Goal: Information Seeking & Learning: Learn about a topic

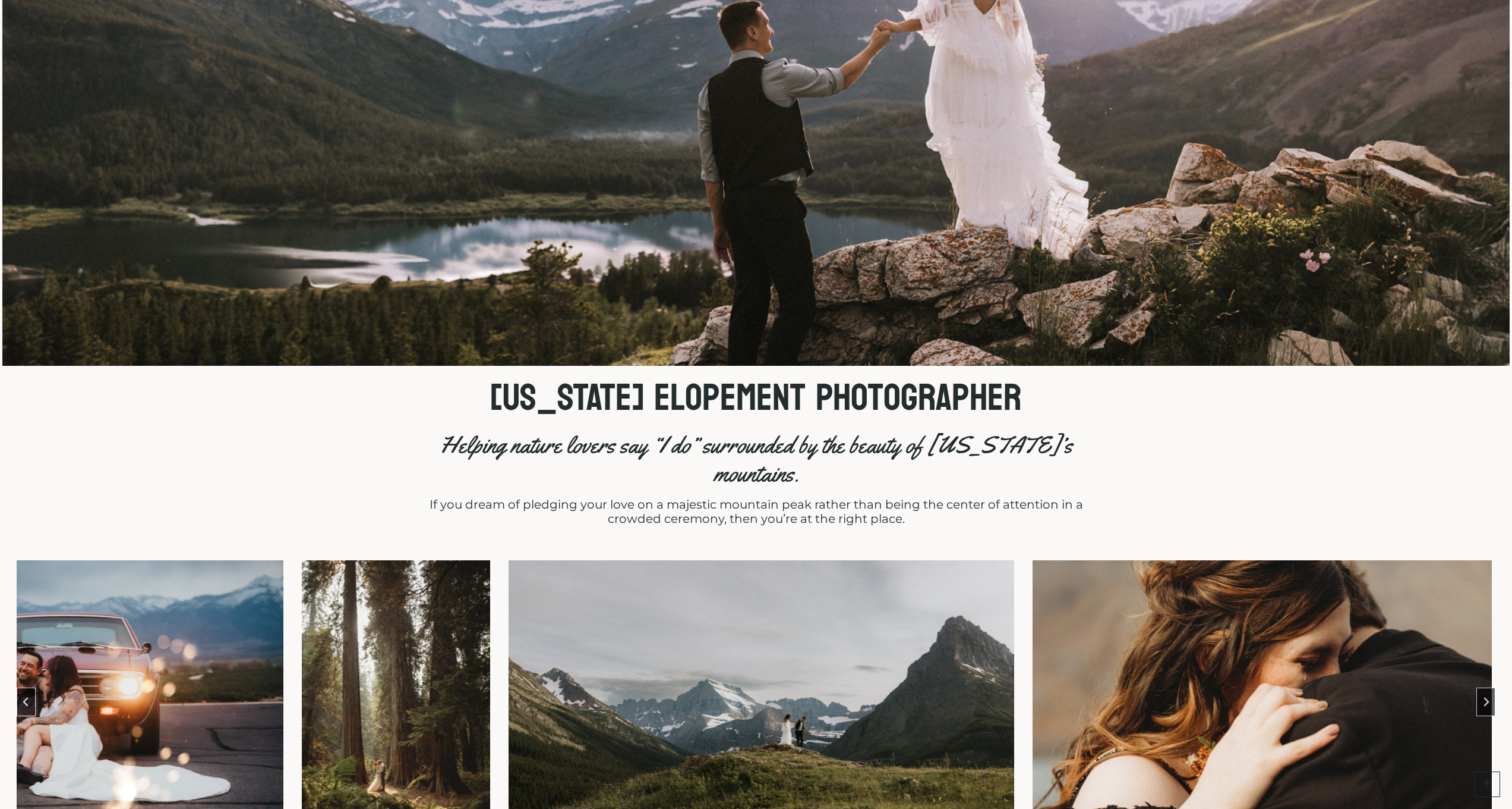
scroll to position [243, 0]
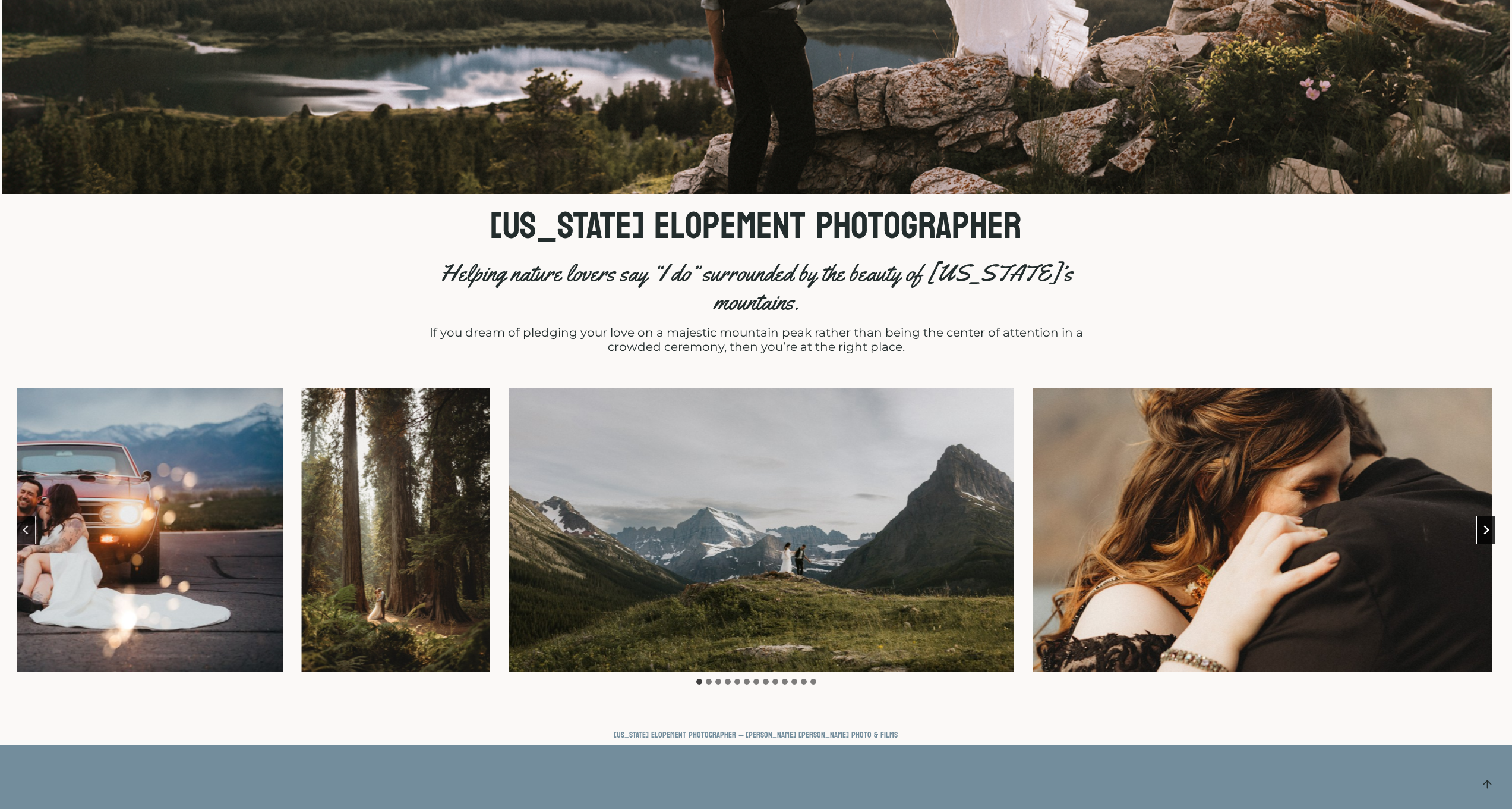
click at [1491, 525] on icon "Next slide" at bounding box center [1486, 529] width 9 height 9
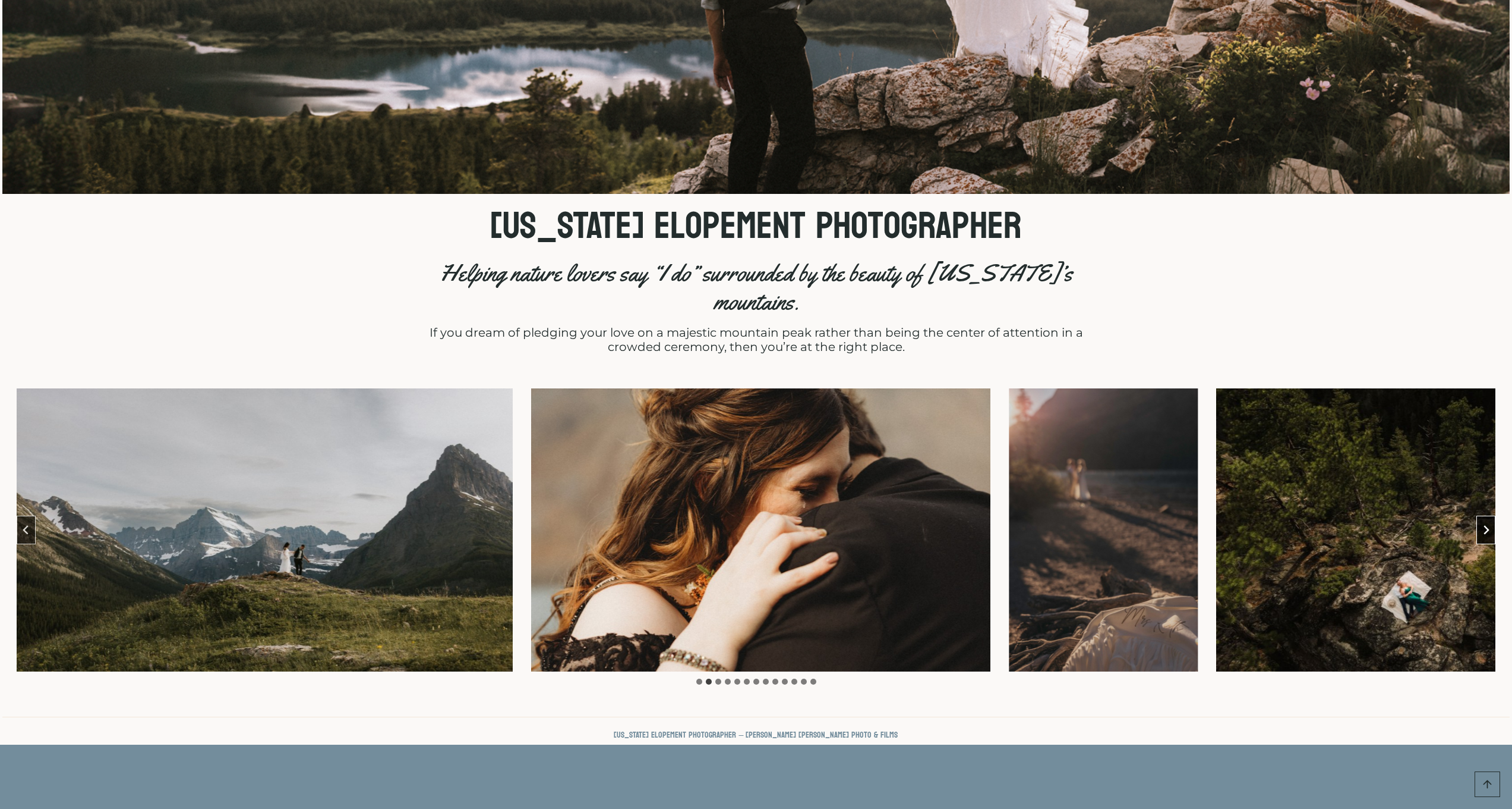
click at [1491, 525] on icon "Next slide" at bounding box center [1486, 529] width 9 height 9
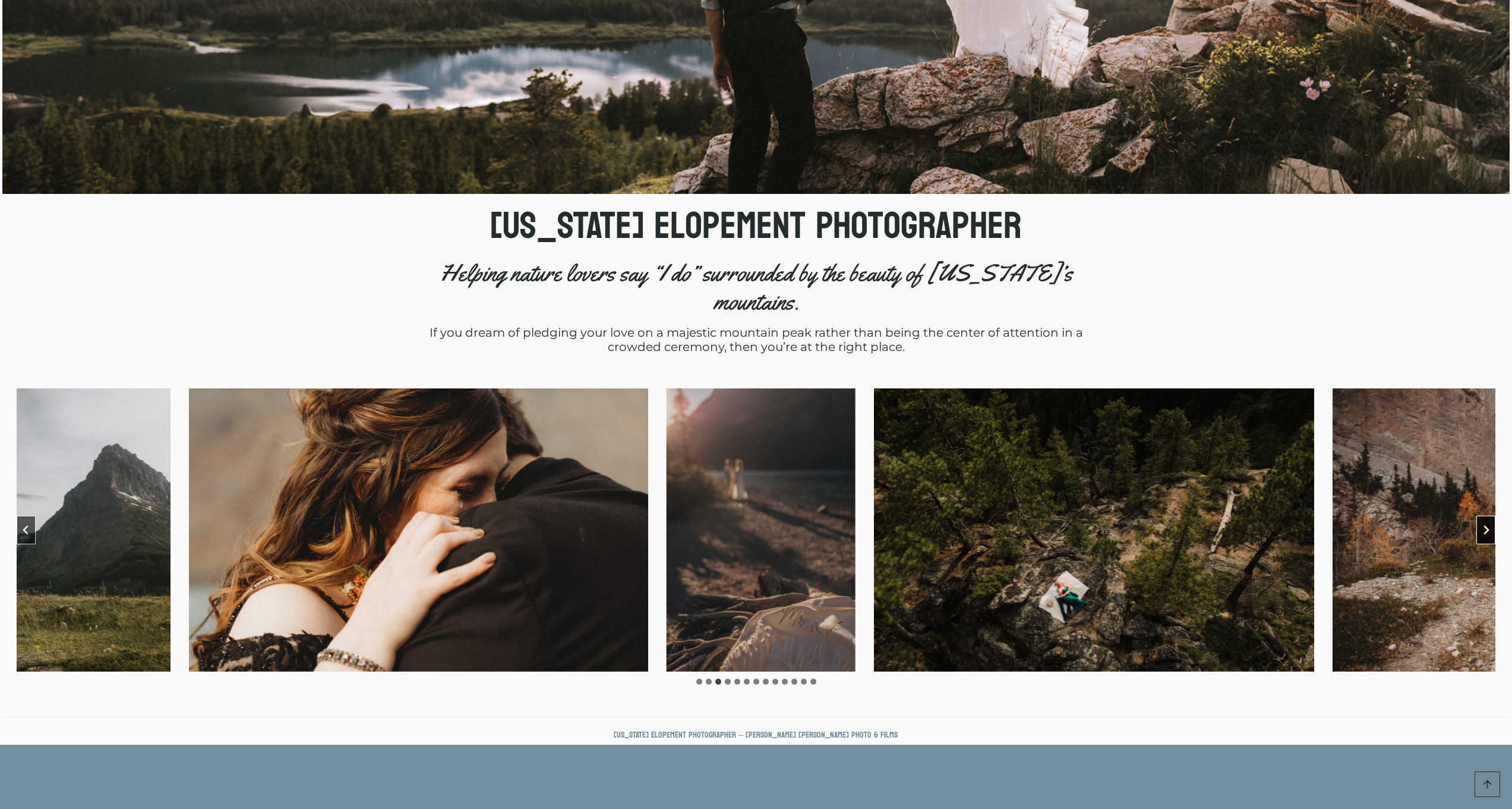
click at [1485, 516] on button "Next slide" at bounding box center [1486, 530] width 19 height 28
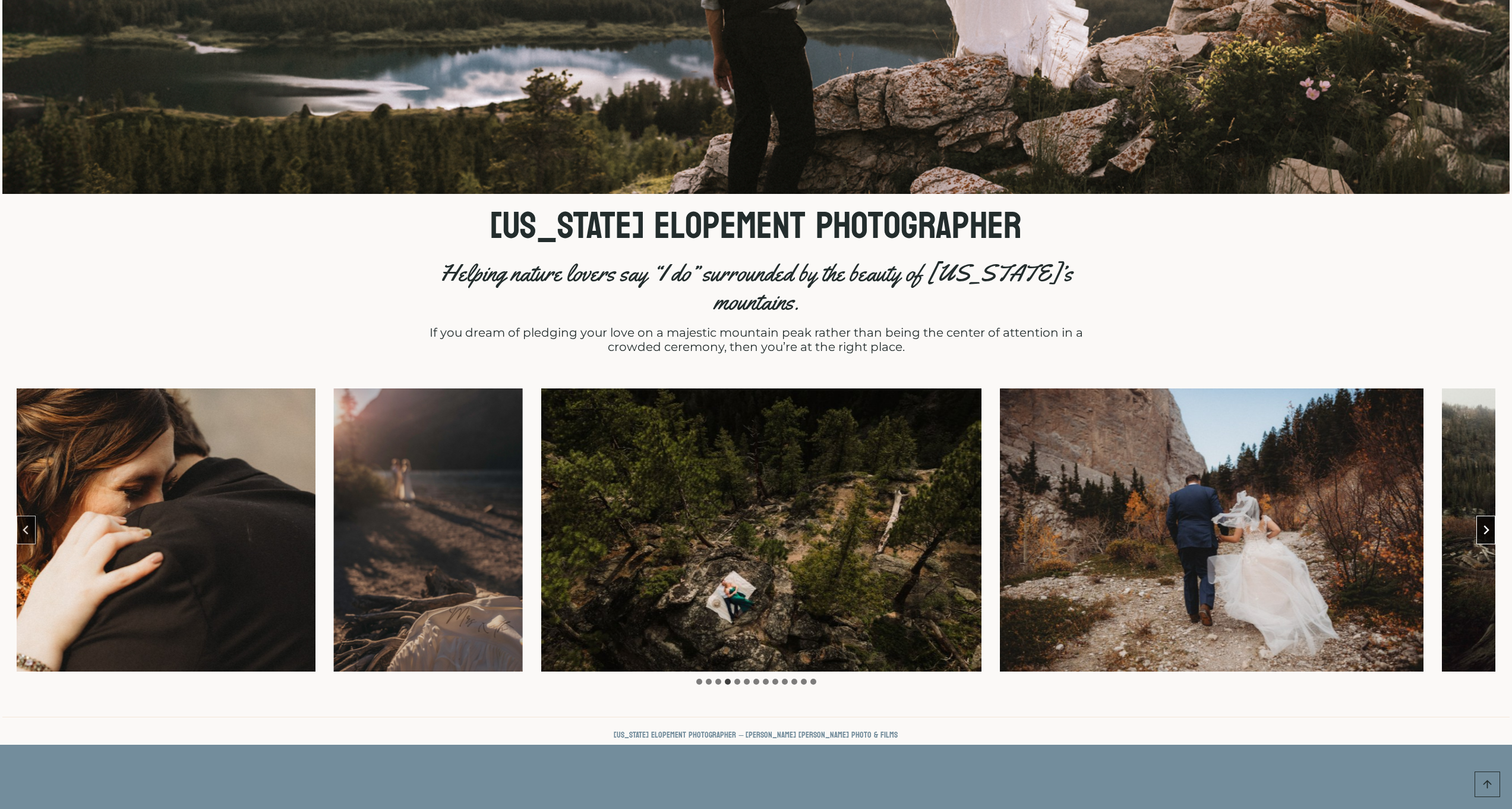
click at [1485, 516] on button "Next slide" at bounding box center [1486, 530] width 19 height 28
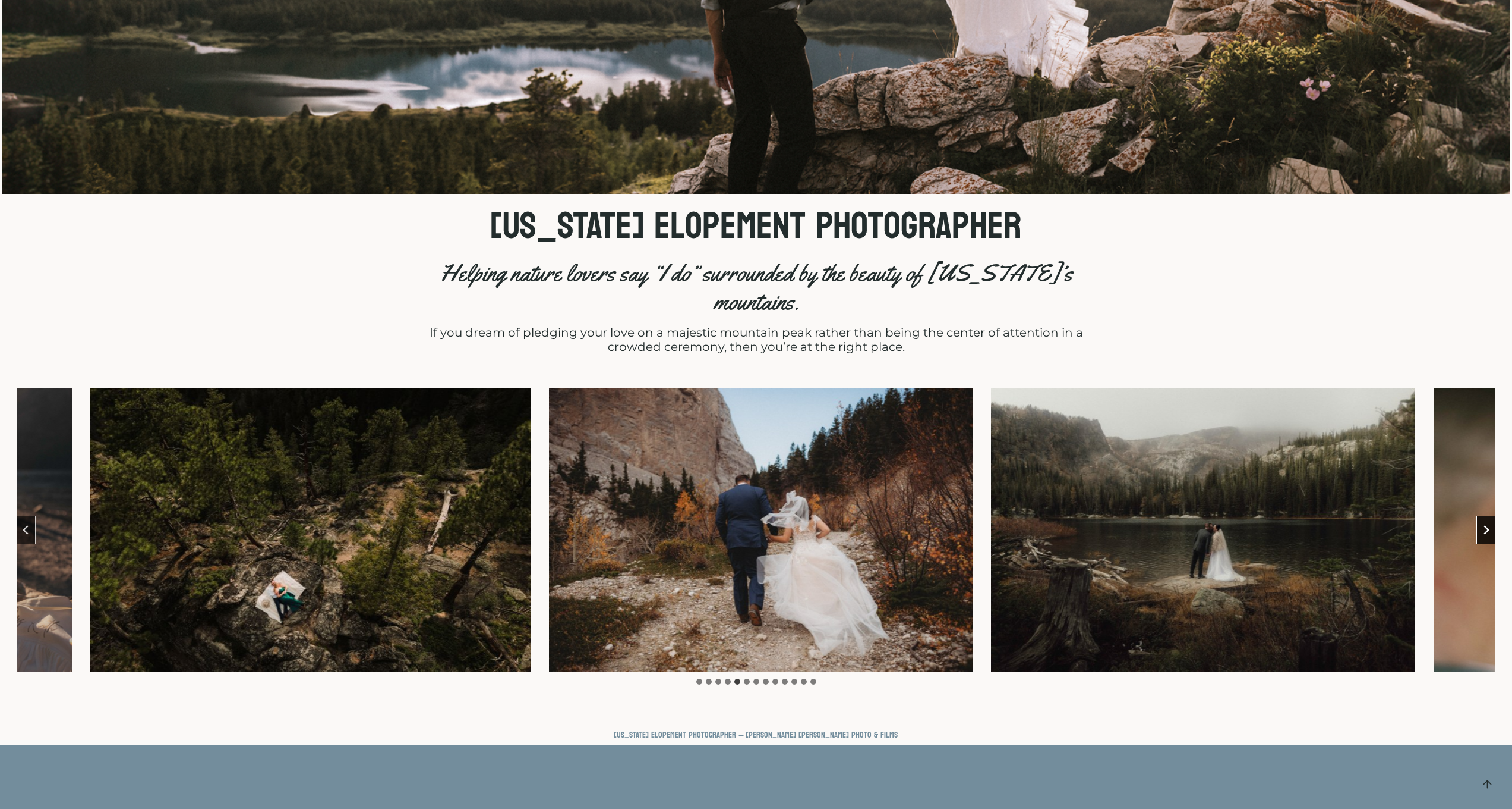
click at [1485, 516] on button "Next slide" at bounding box center [1486, 530] width 19 height 28
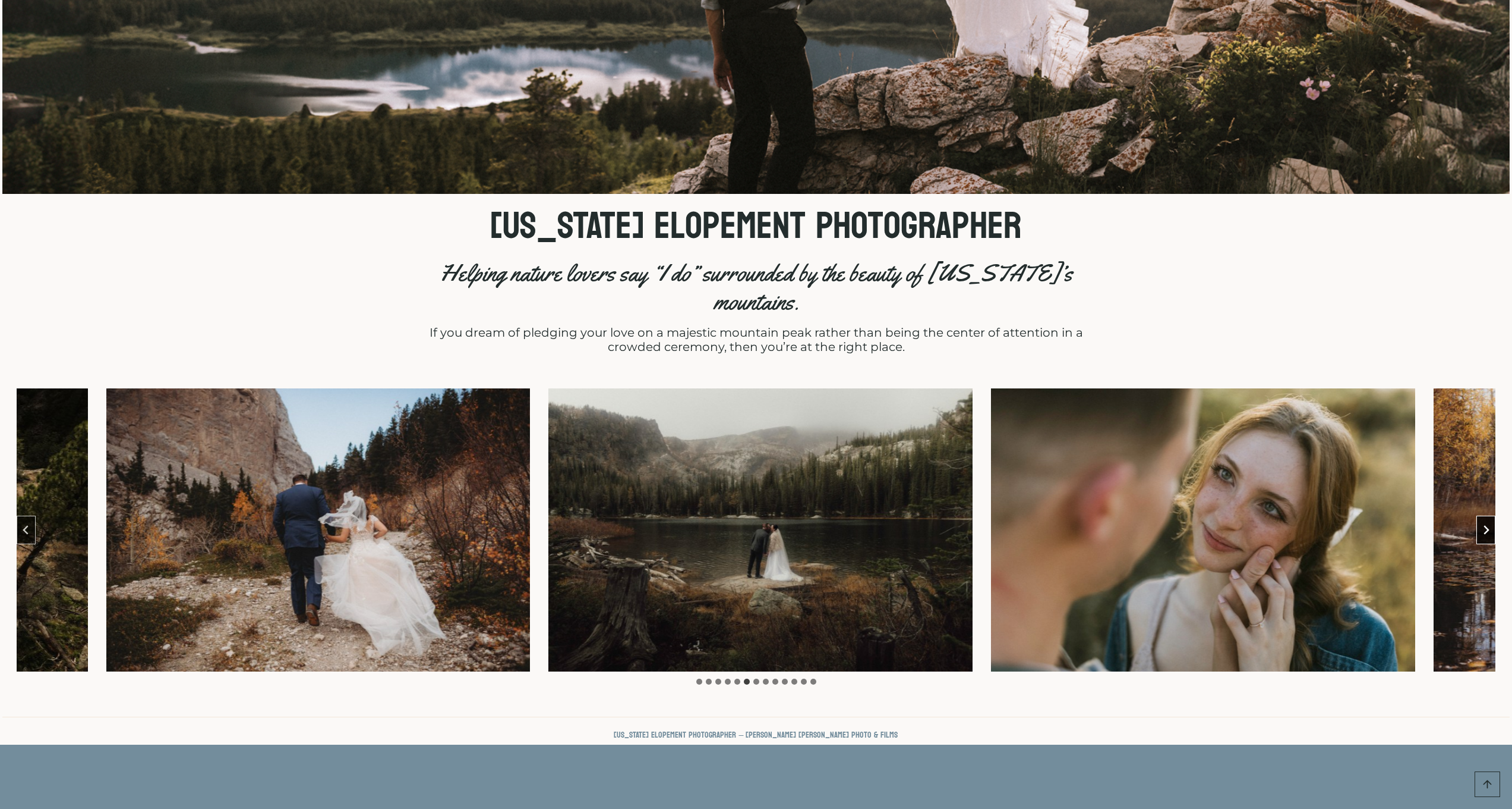
click at [1486, 525] on icon "Next slide" at bounding box center [1486, 529] width 9 height 9
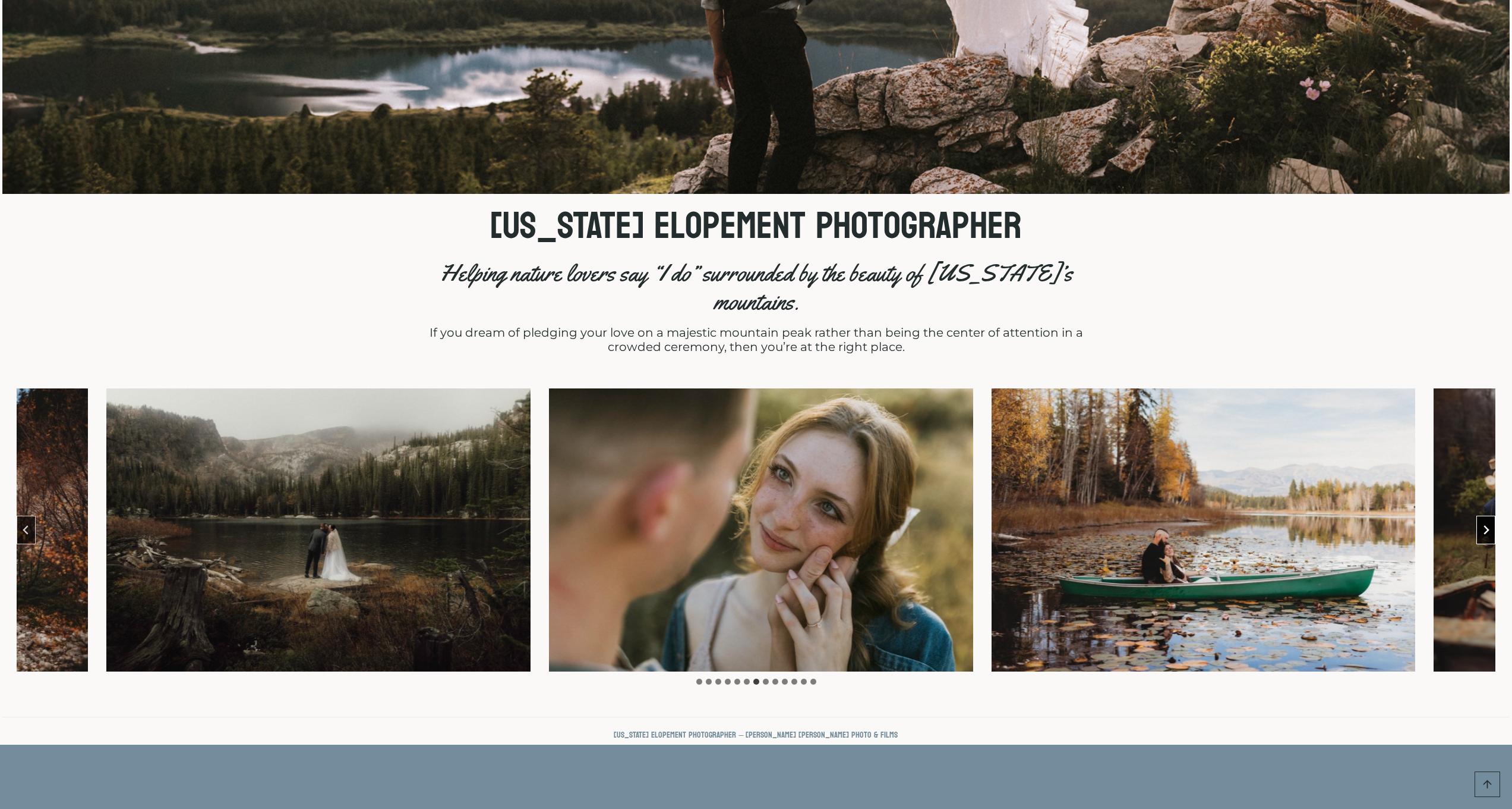
click at [1486, 525] on icon "Next slide" at bounding box center [1486, 529] width 9 height 9
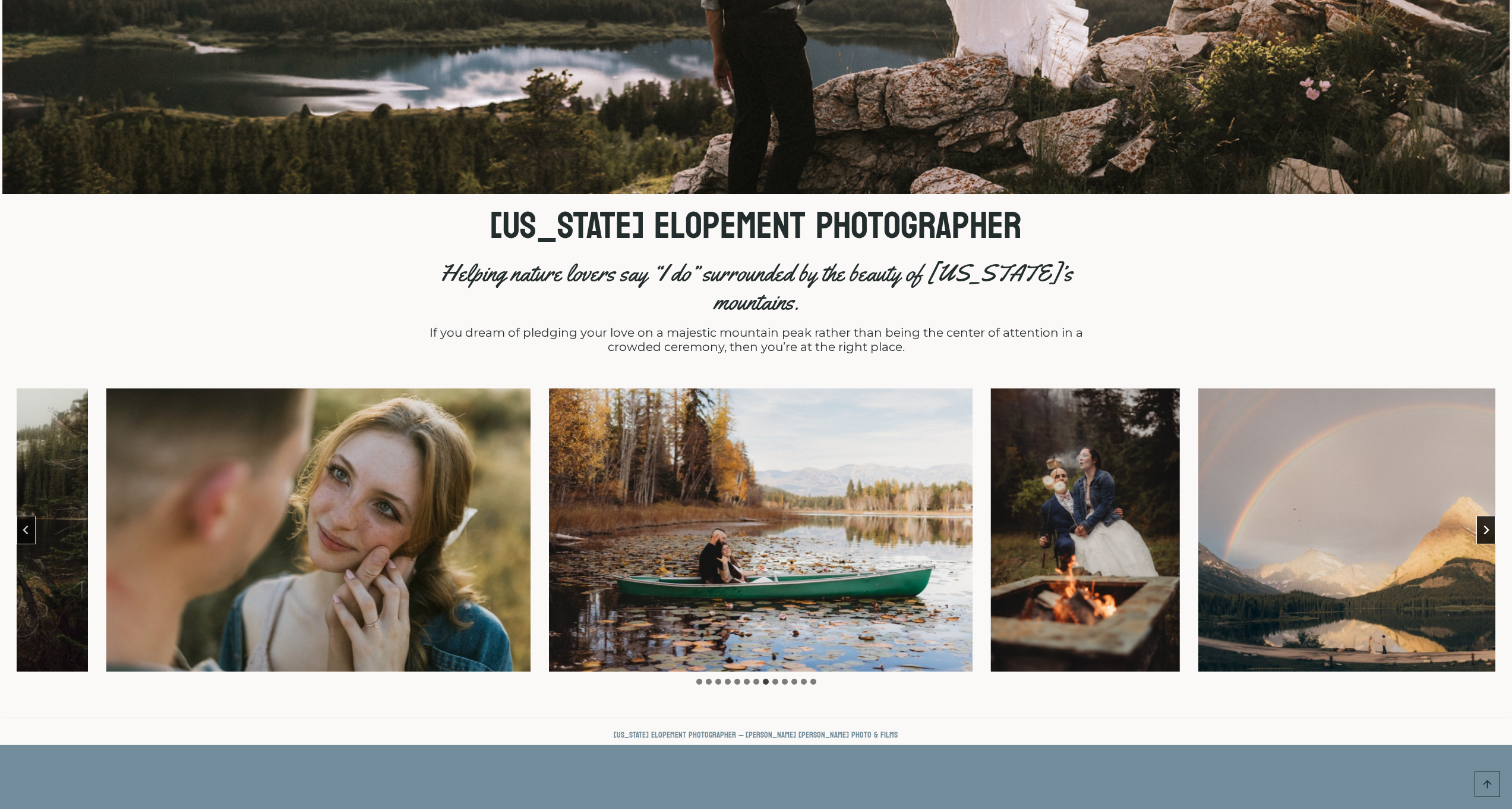
click at [1486, 525] on icon "Next slide" at bounding box center [1486, 529] width 9 height 9
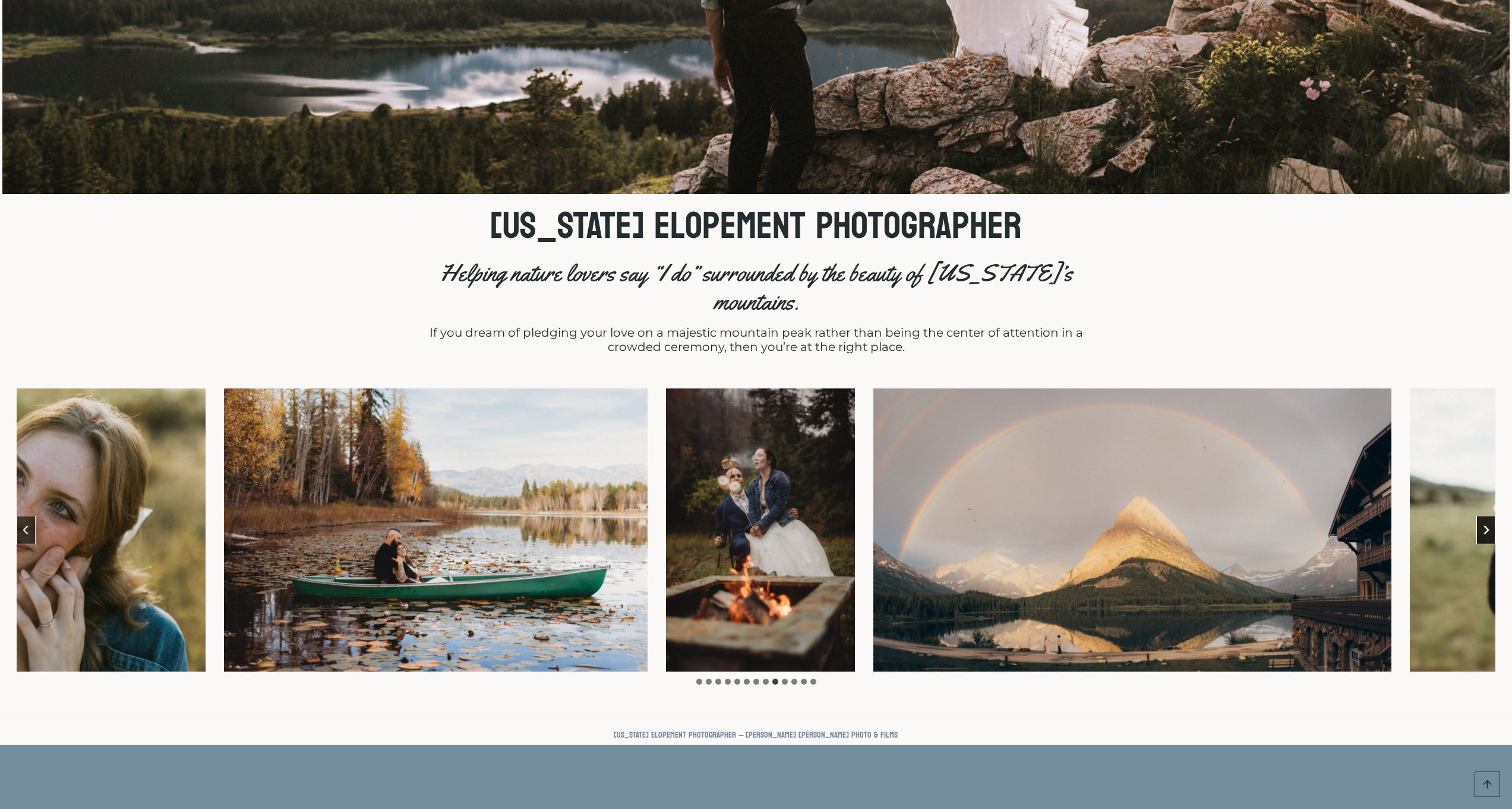
click at [1486, 525] on icon "Next slide" at bounding box center [1486, 529] width 9 height 9
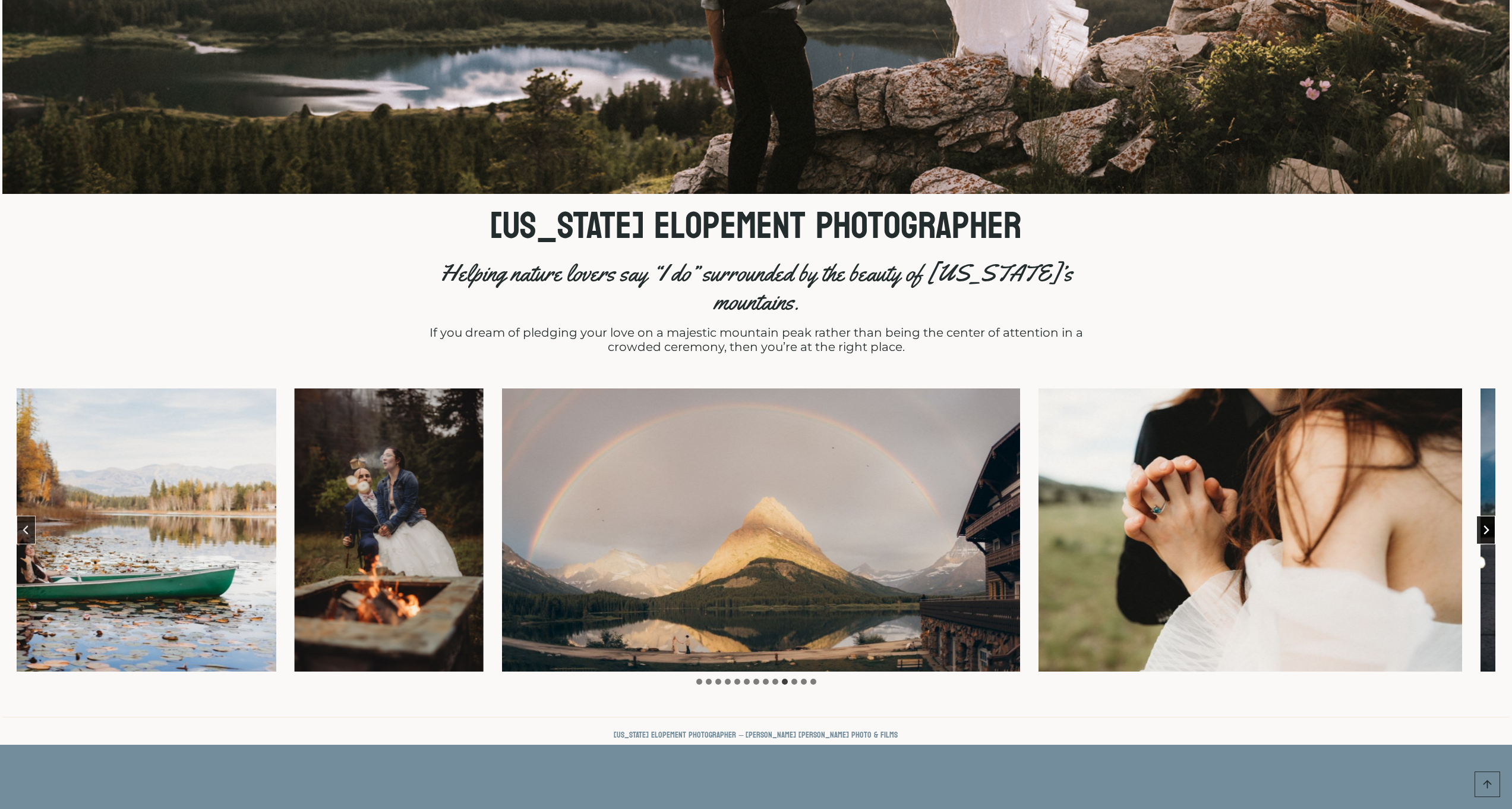
click at [1486, 525] on icon "Next slide" at bounding box center [1486, 529] width 9 height 9
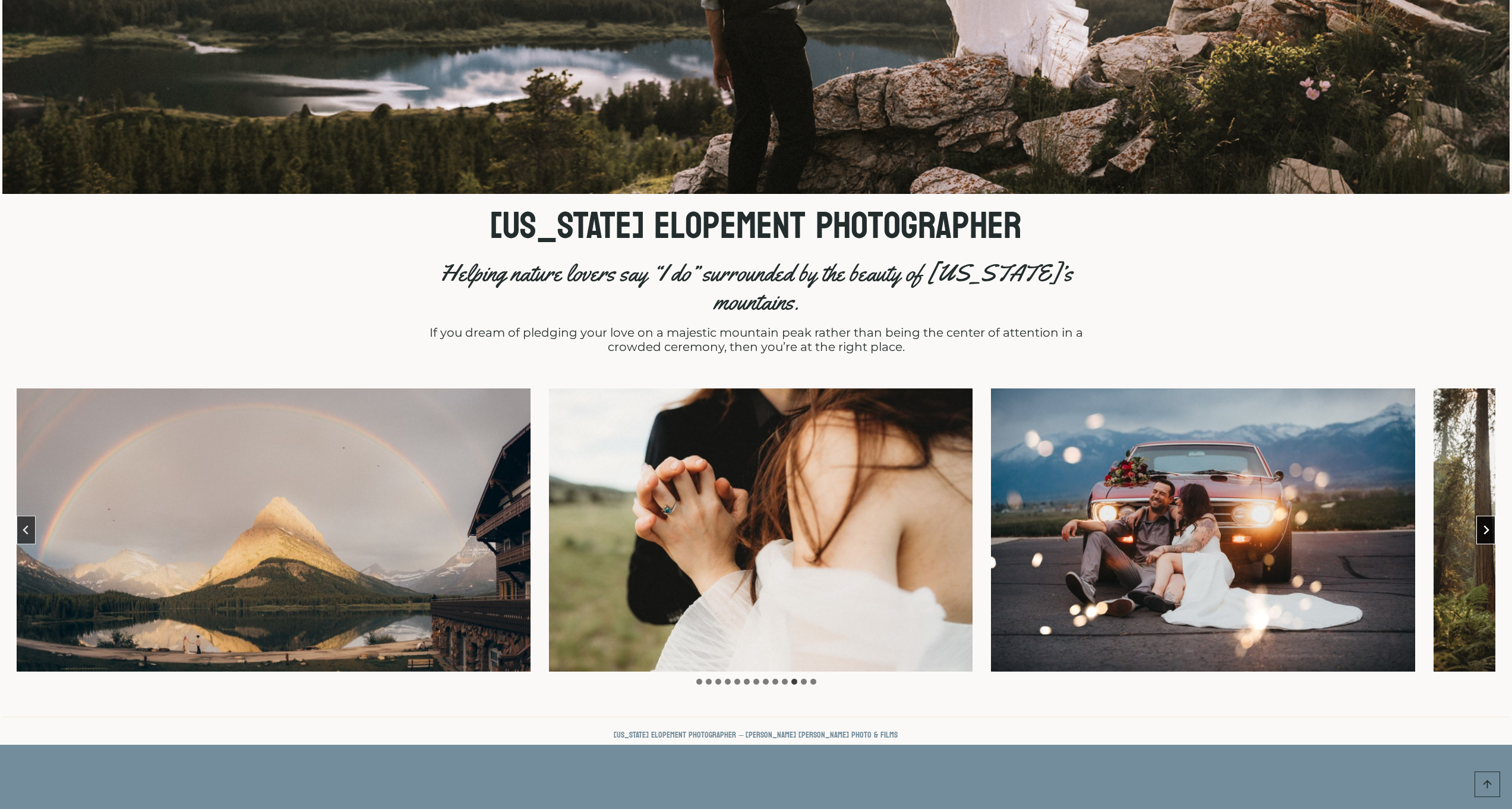
click at [1486, 525] on icon "Next slide" at bounding box center [1486, 529] width 9 height 9
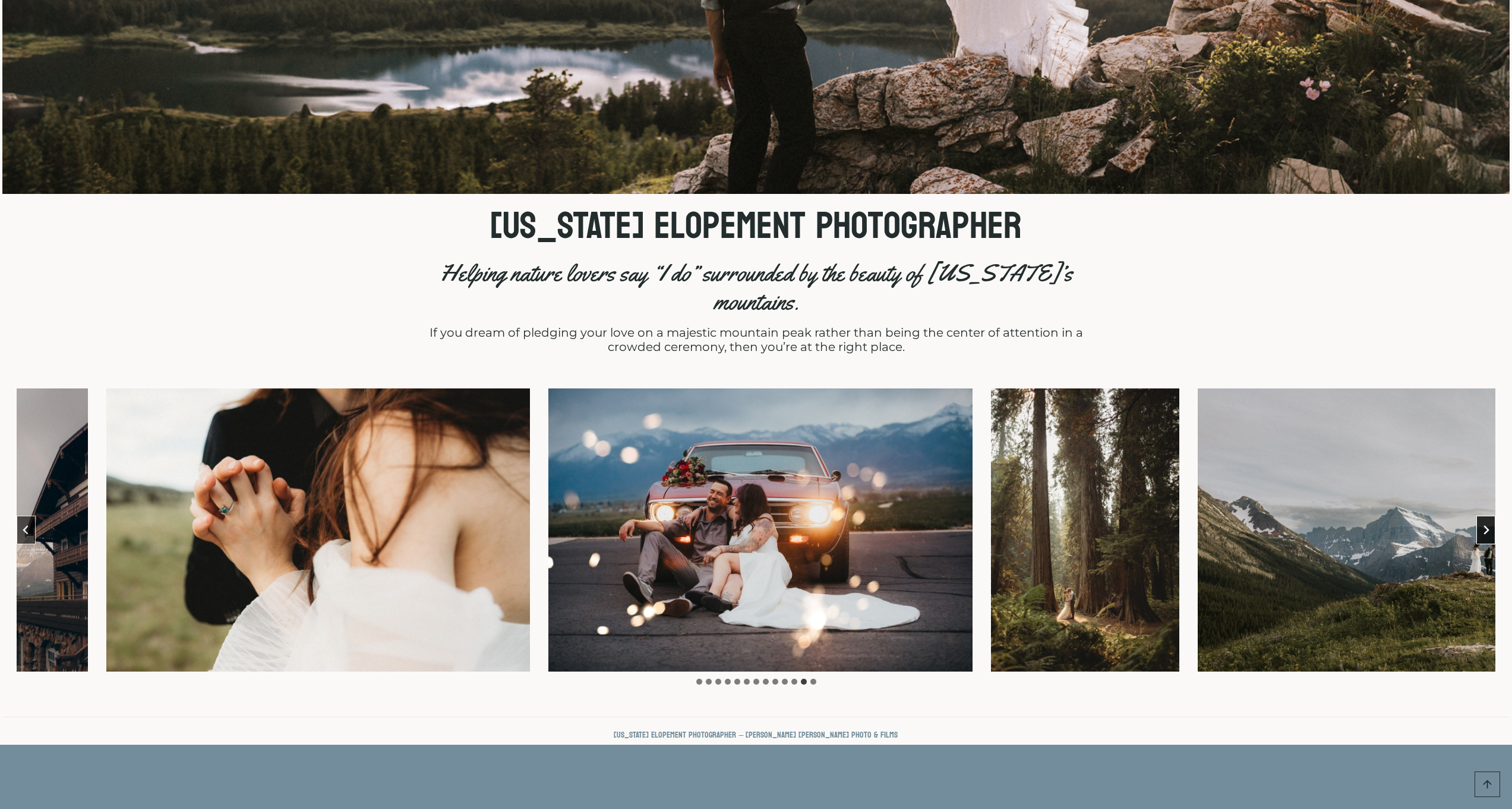
click at [1486, 525] on icon "Next slide" at bounding box center [1486, 529] width 9 height 9
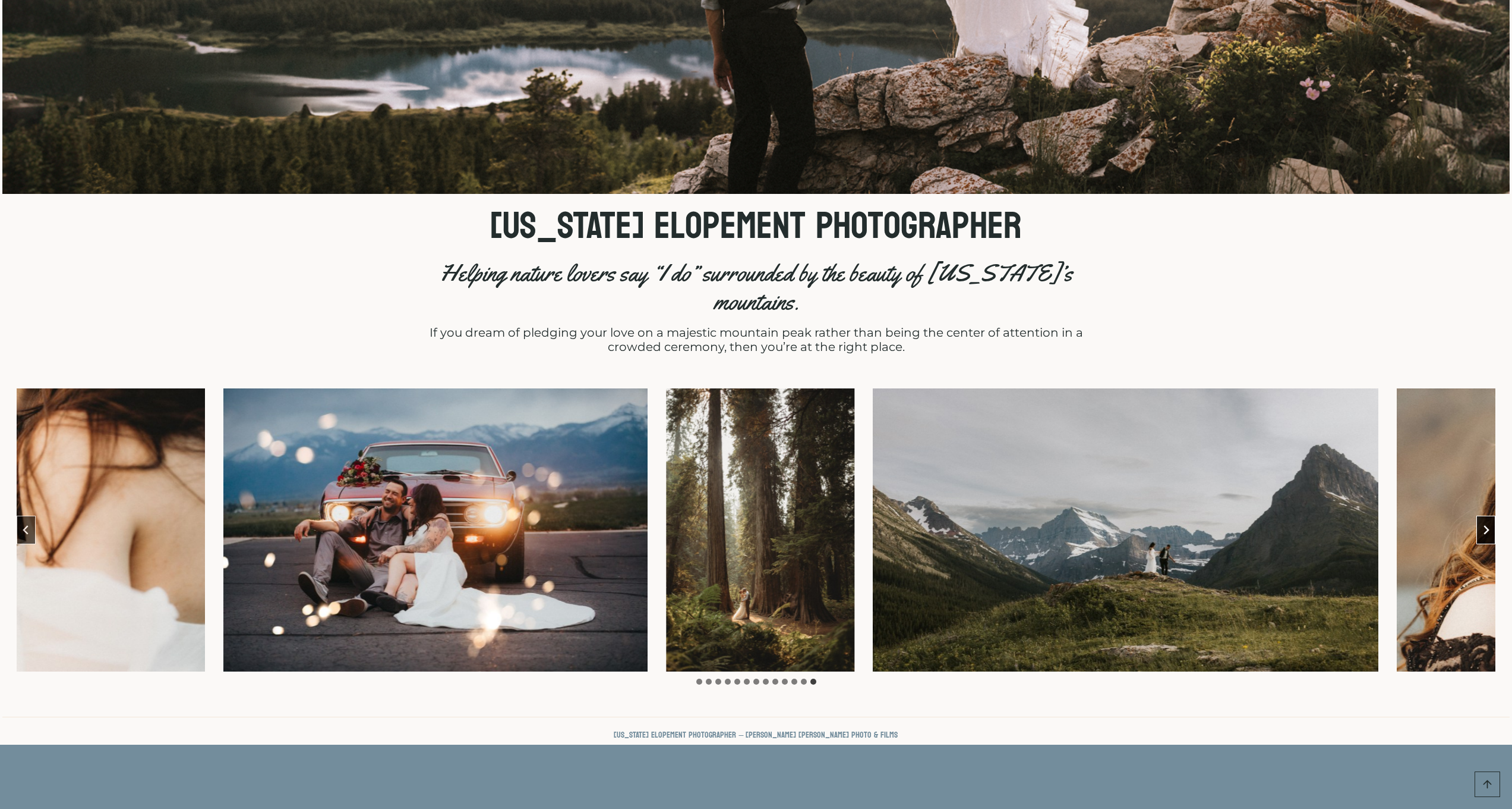
click at [1486, 525] on icon "Go to first slide" at bounding box center [1486, 529] width 9 height 9
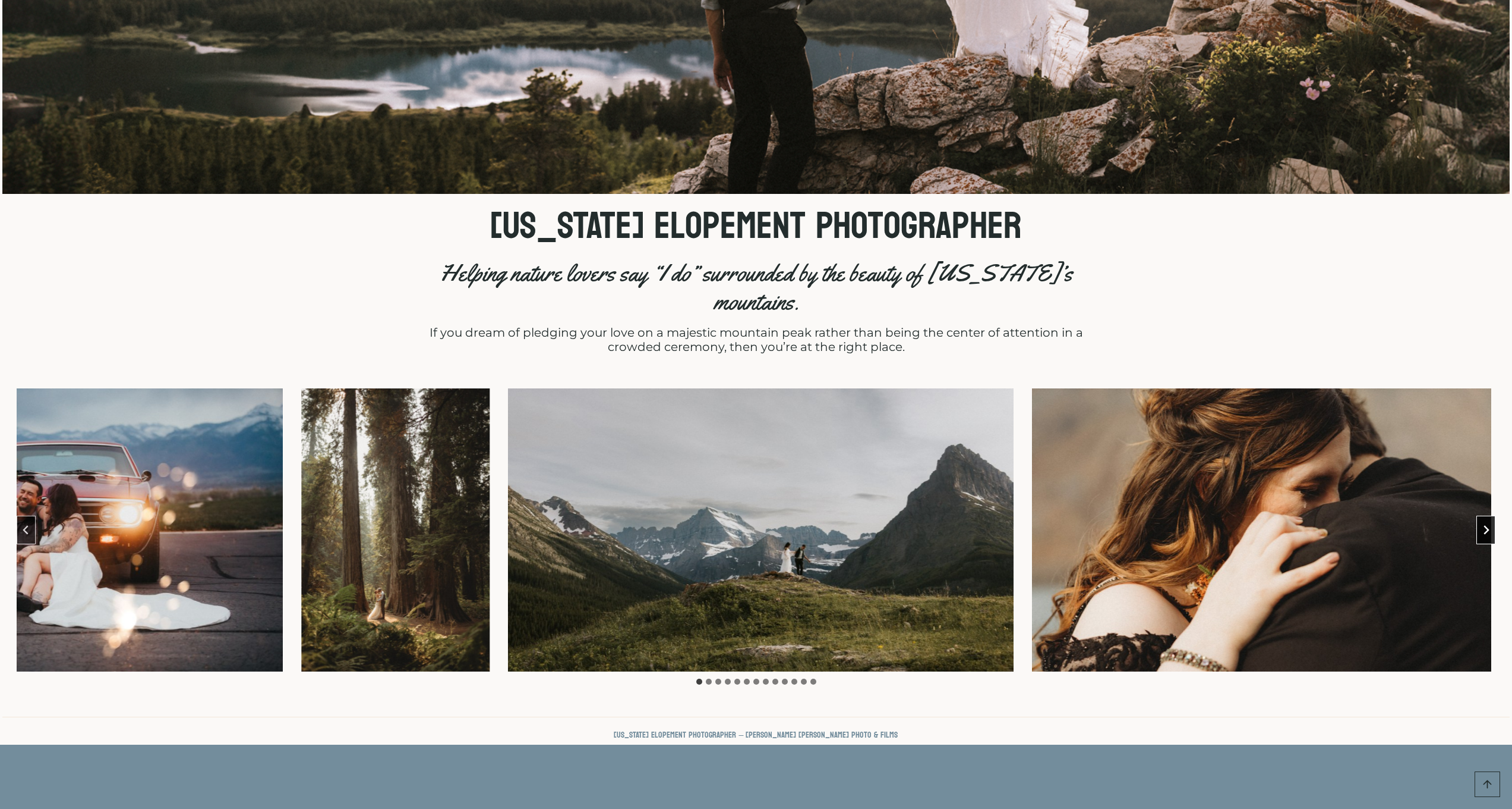
click at [1486, 525] on icon "Next slide" at bounding box center [1486, 529] width 9 height 9
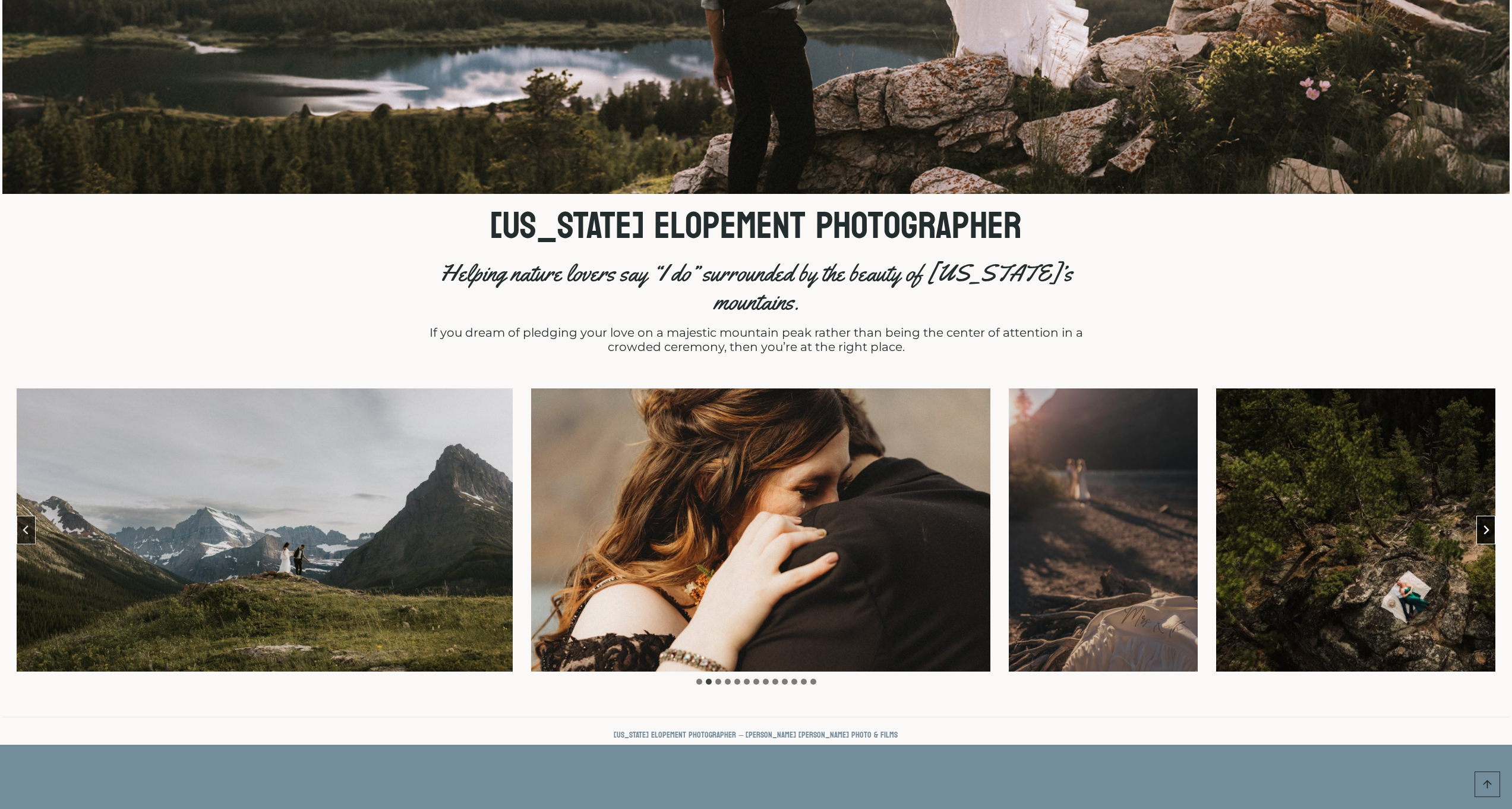
click at [1486, 525] on icon "Next slide" at bounding box center [1486, 529] width 9 height 9
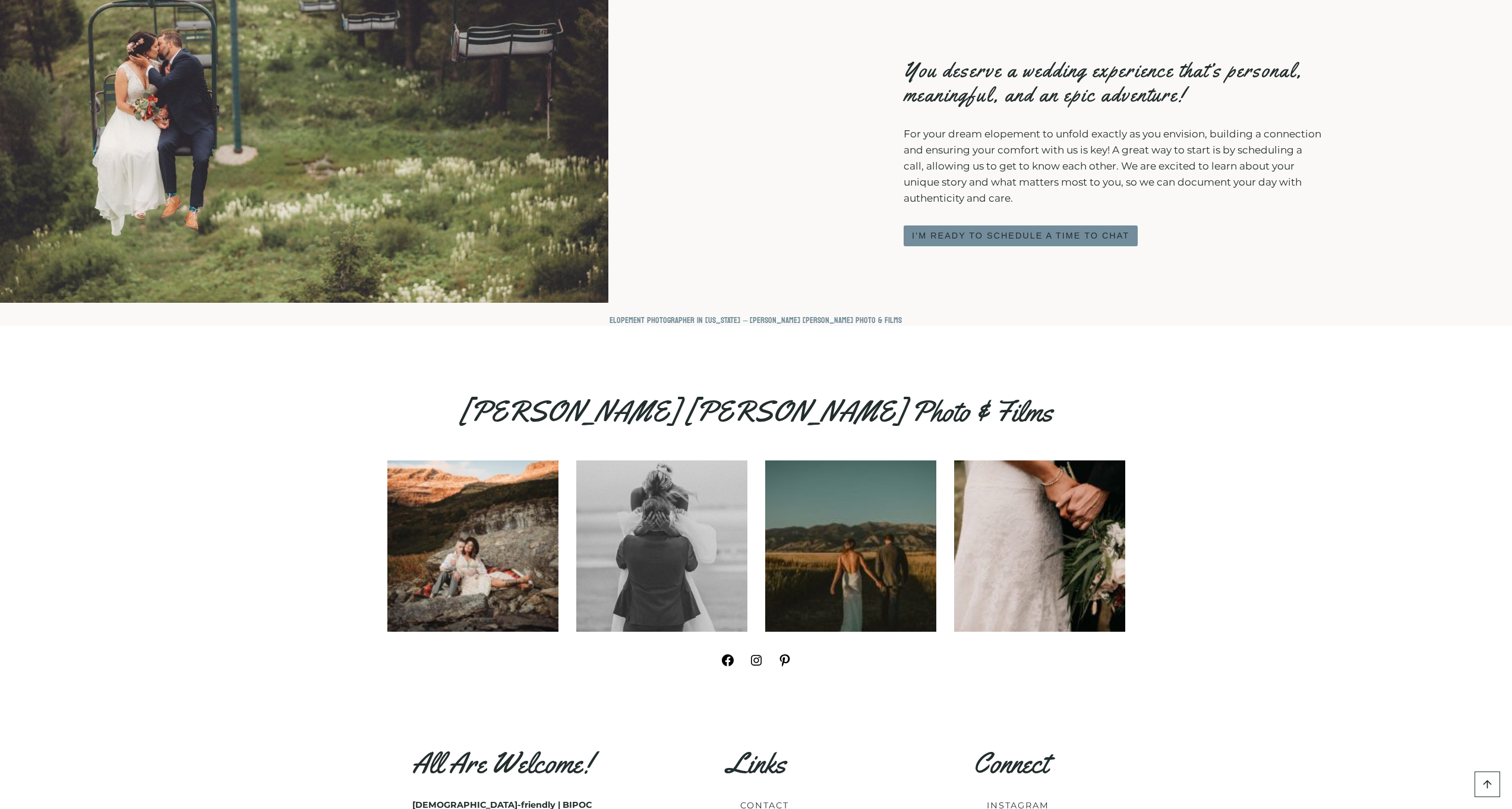
scroll to position [6879, 0]
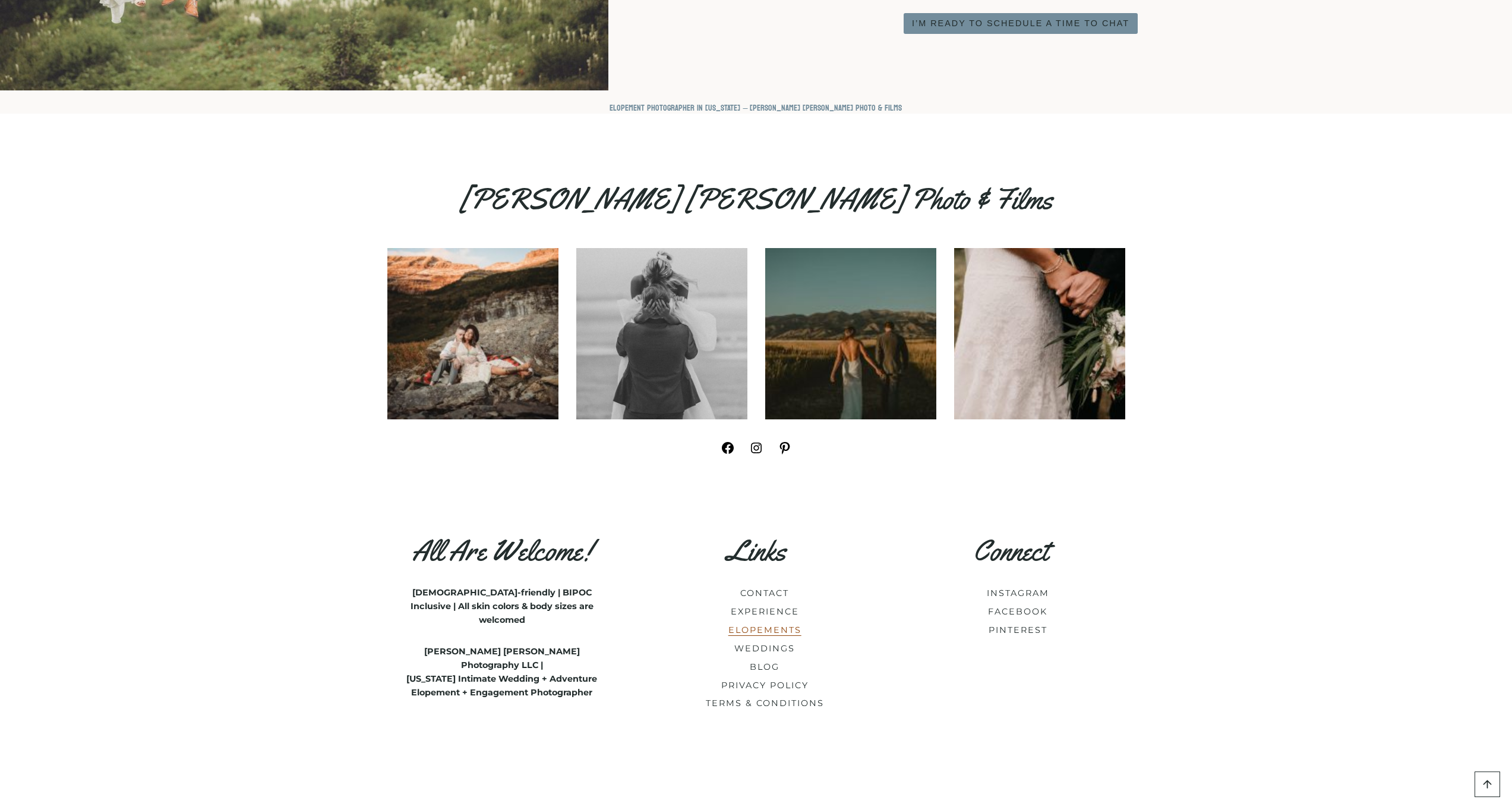
click at [774, 624] on link "ELOPEMENTS" at bounding box center [765, 629] width 73 height 11
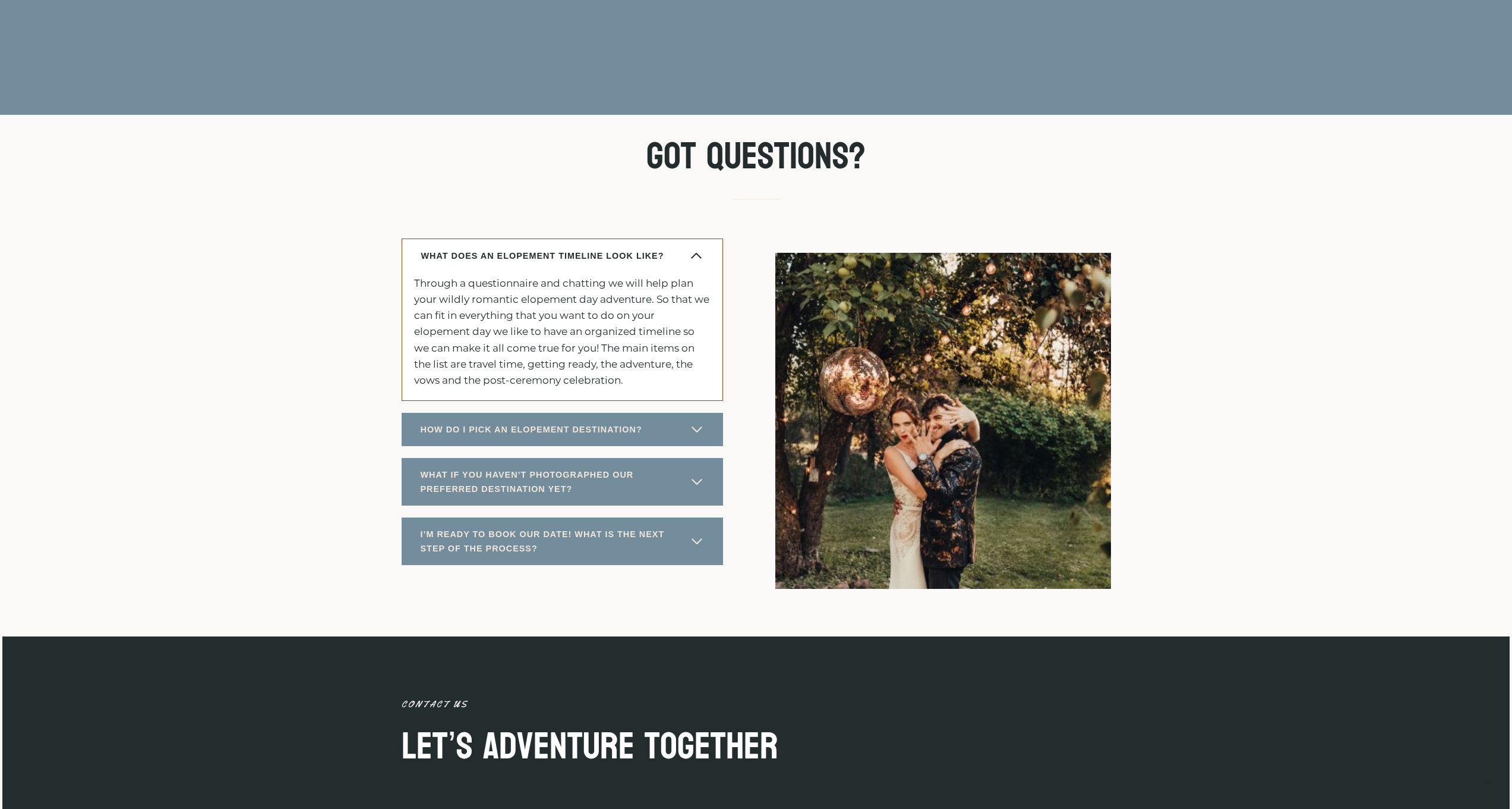
scroll to position [6498, 0]
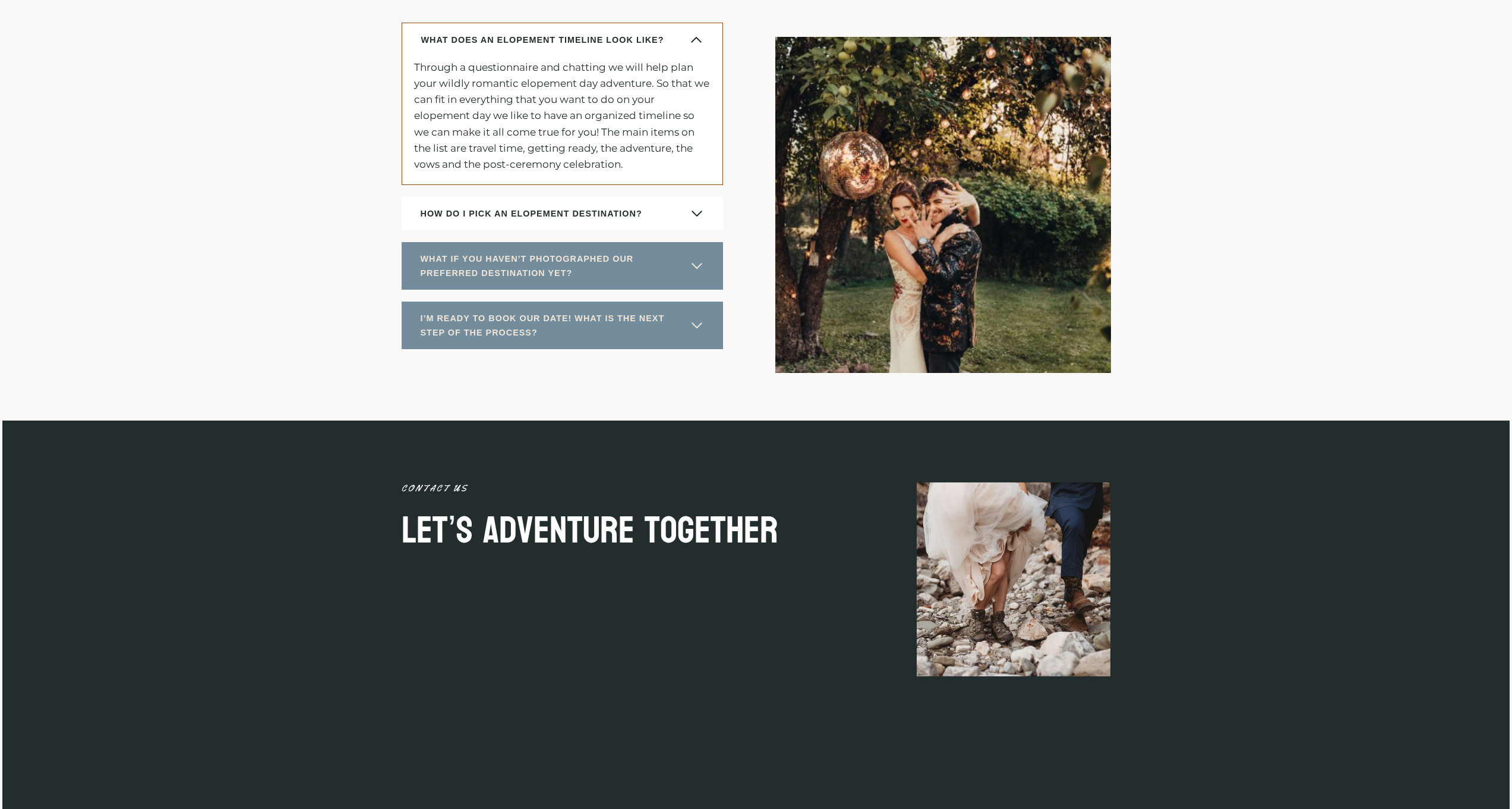
click at [665, 216] on button "HOW DO I PICK AN ELOPEMENT DESTINATION?" at bounding box center [562, 214] width 321 height 33
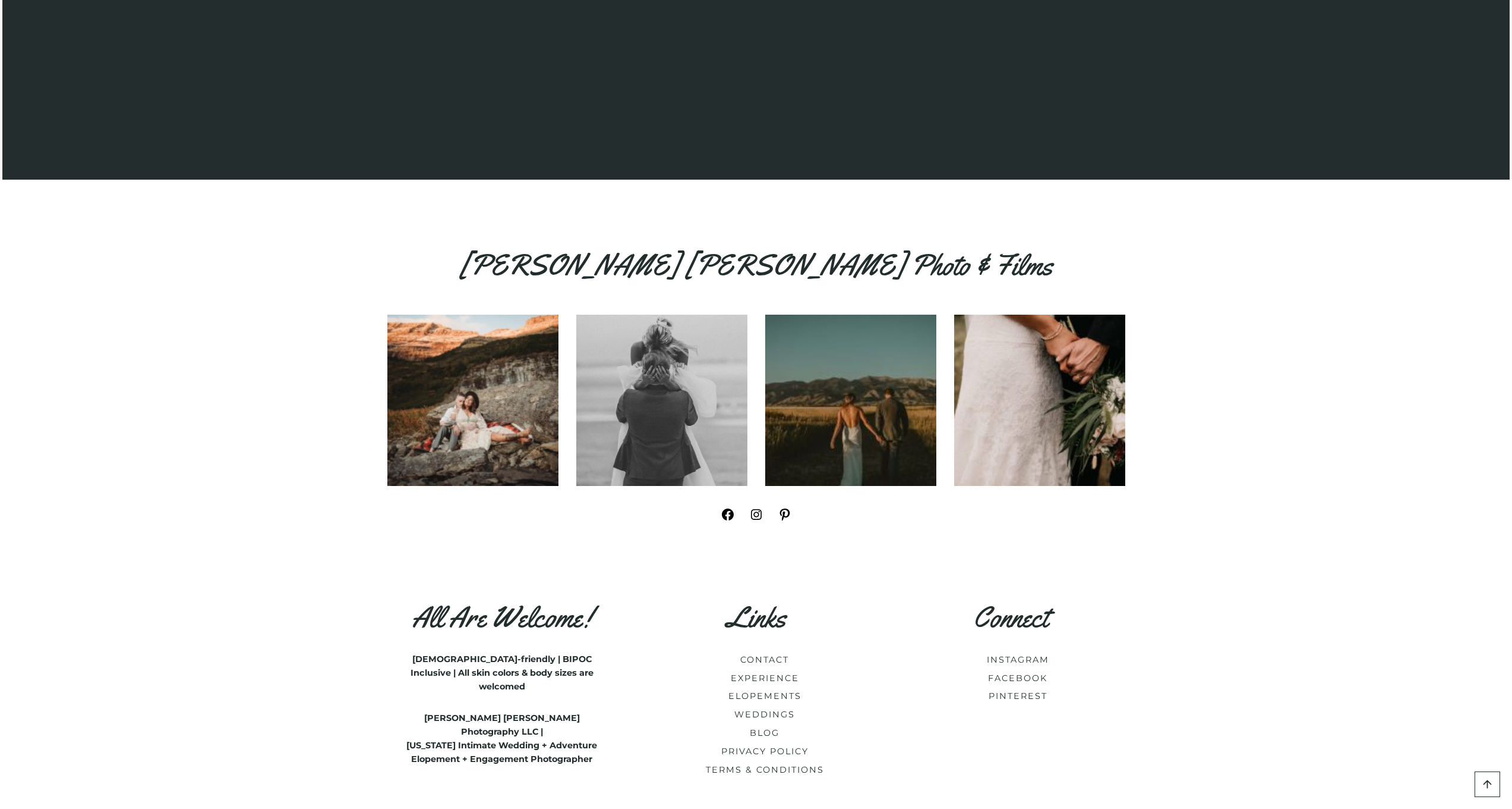
scroll to position [7510, 0]
